Goal: Task Accomplishment & Management: Manage account settings

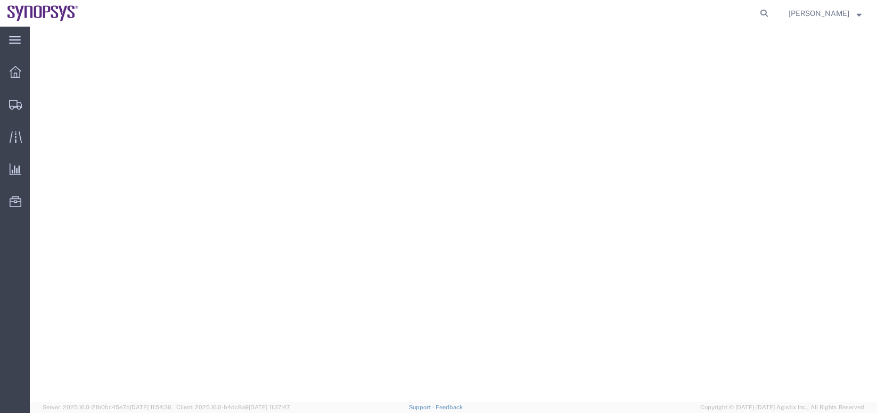
select select "CBOX"
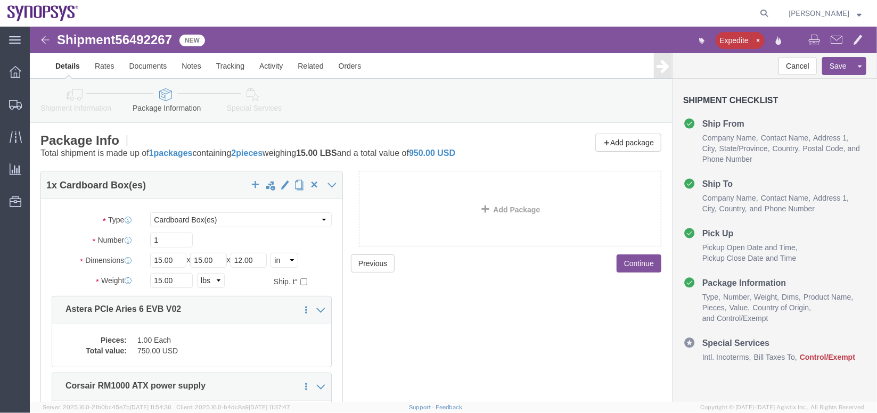
scroll to position [136, 0]
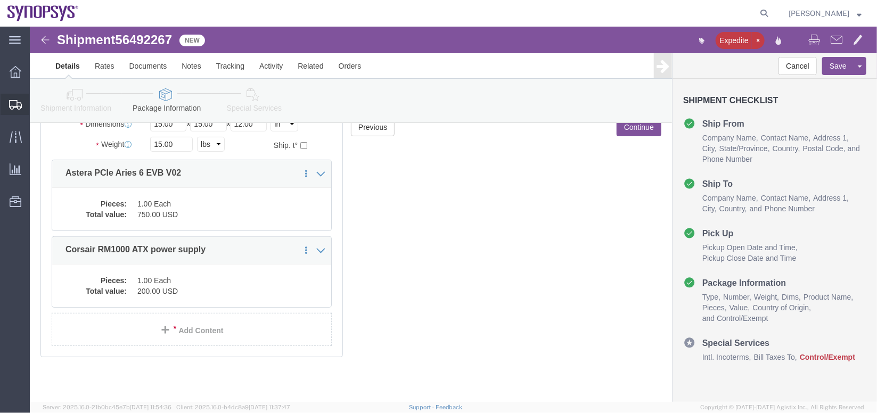
click at [0, 0] on span "Shipment Manager" at bounding box center [0, 0] width 0 height 0
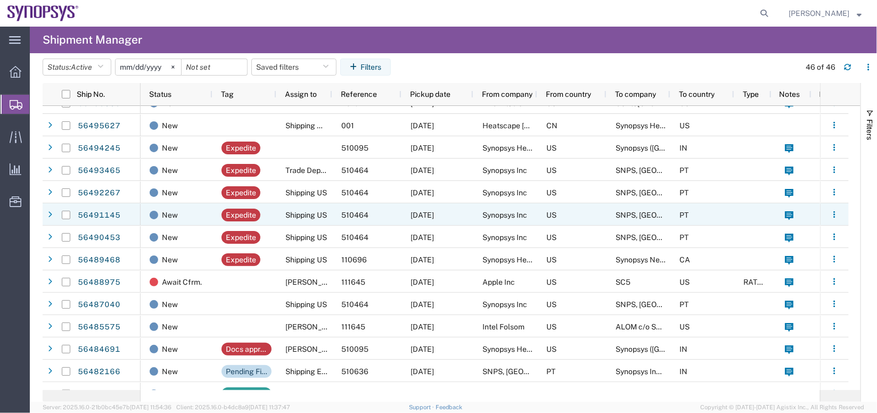
scroll to position [15, 0]
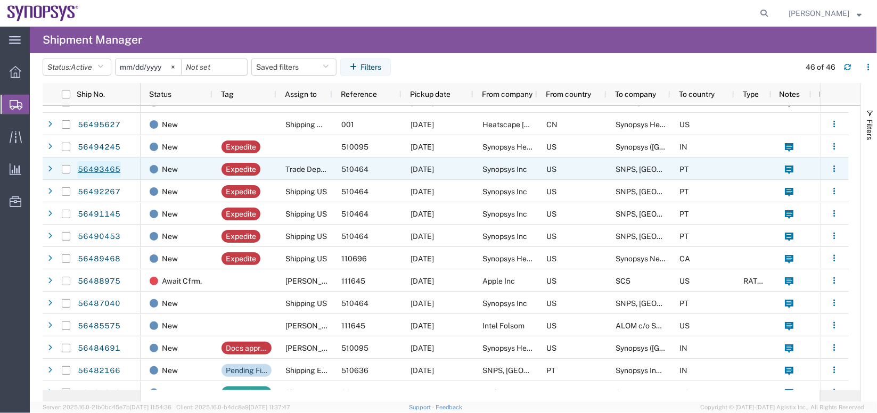
click at [91, 165] on link "56493465" at bounding box center [99, 169] width 44 height 17
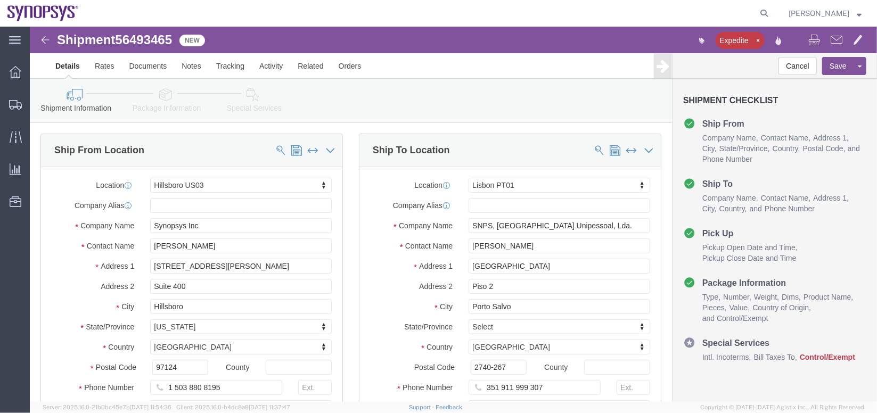
select select "63190"
select select "63152"
click icon
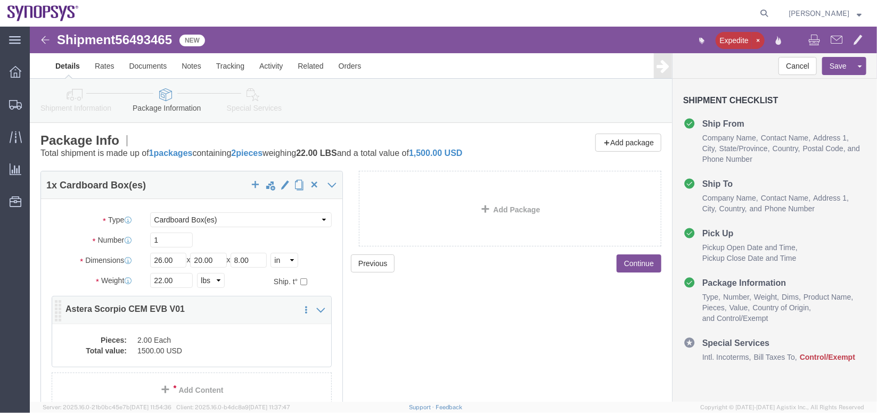
scroll to position [60, 0]
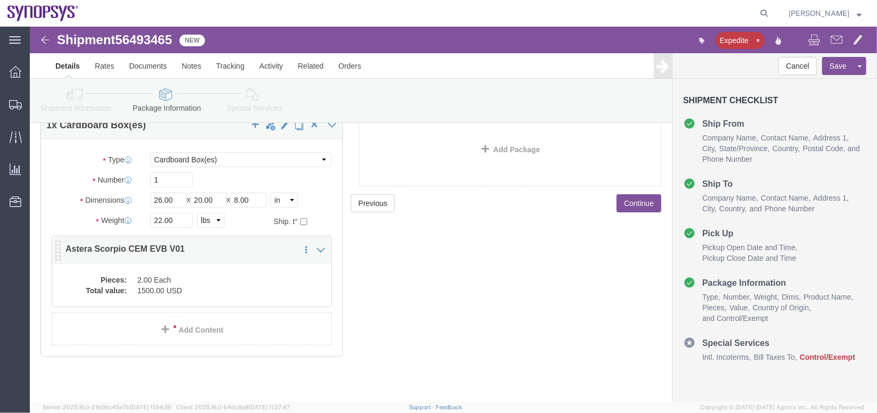
click dd "1500.00 USD"
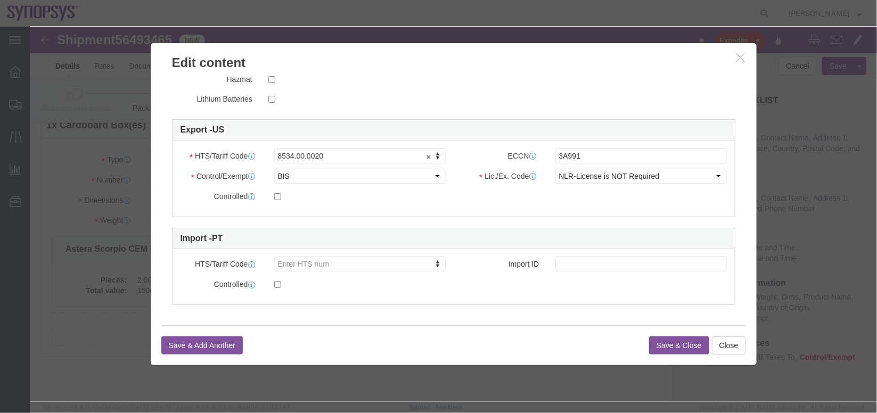
scroll to position [255, 0]
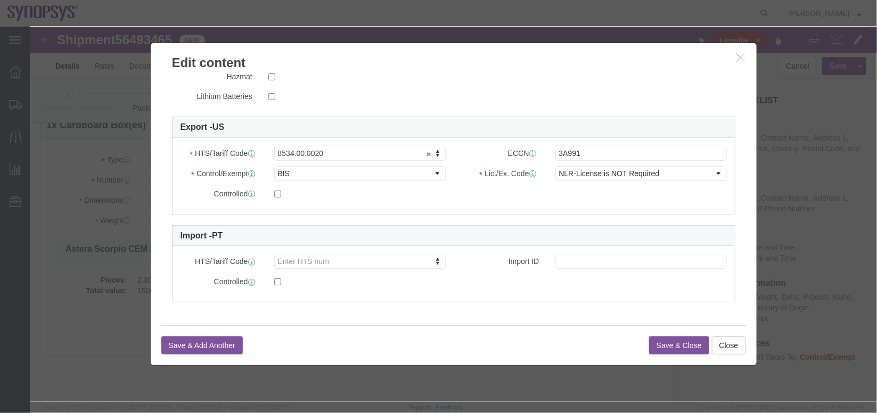
click button "button"
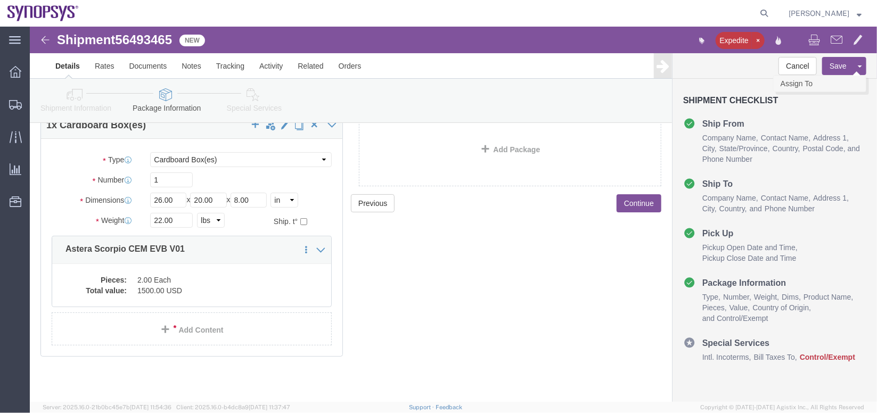
click link "Assign To"
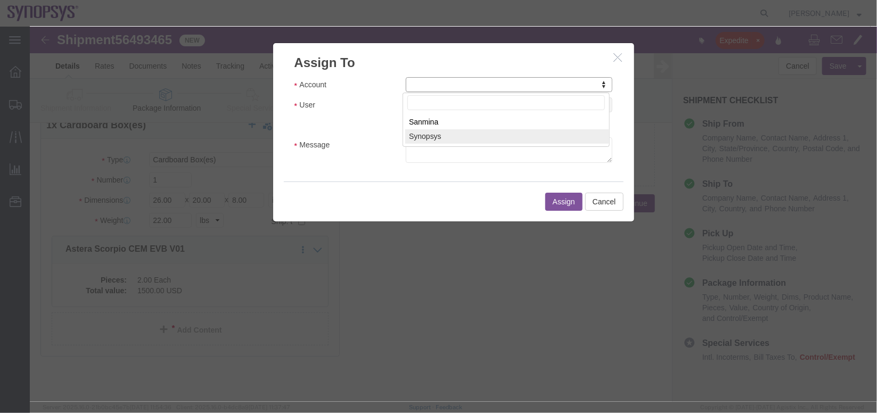
select select "117156"
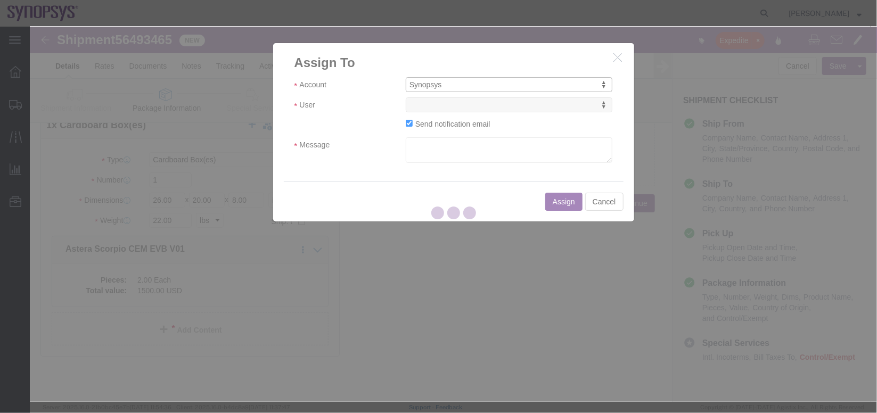
select select
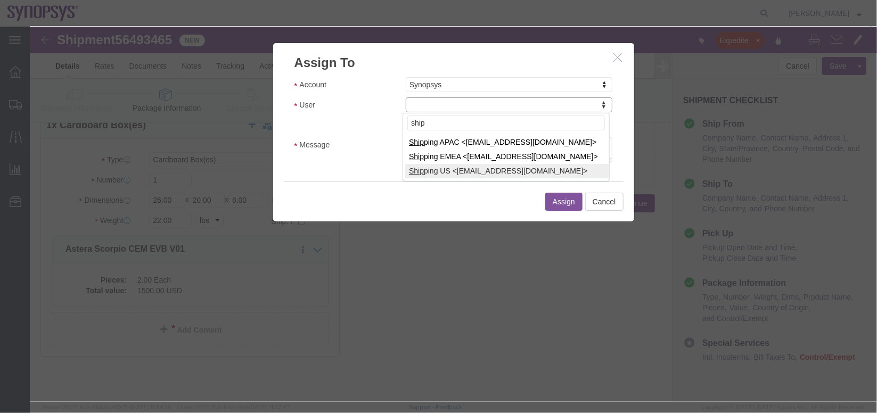
type input "ship"
select select "100122"
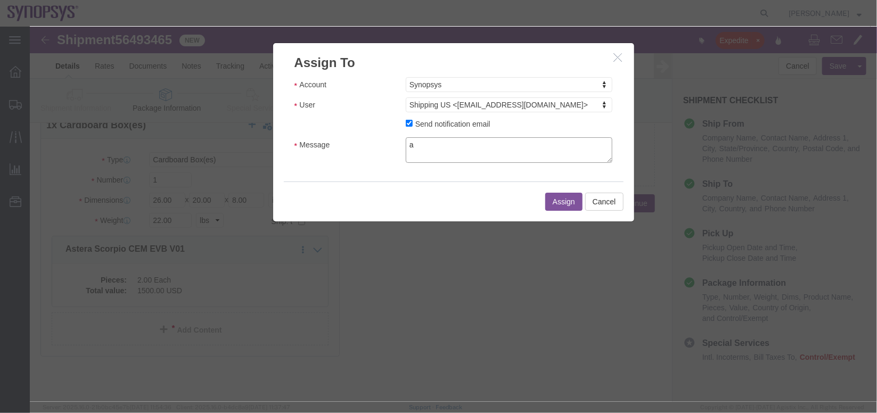
click textarea "a"
type textarea "a"
click button "Assign"
